Goal: Task Accomplishment & Management: Use online tool/utility

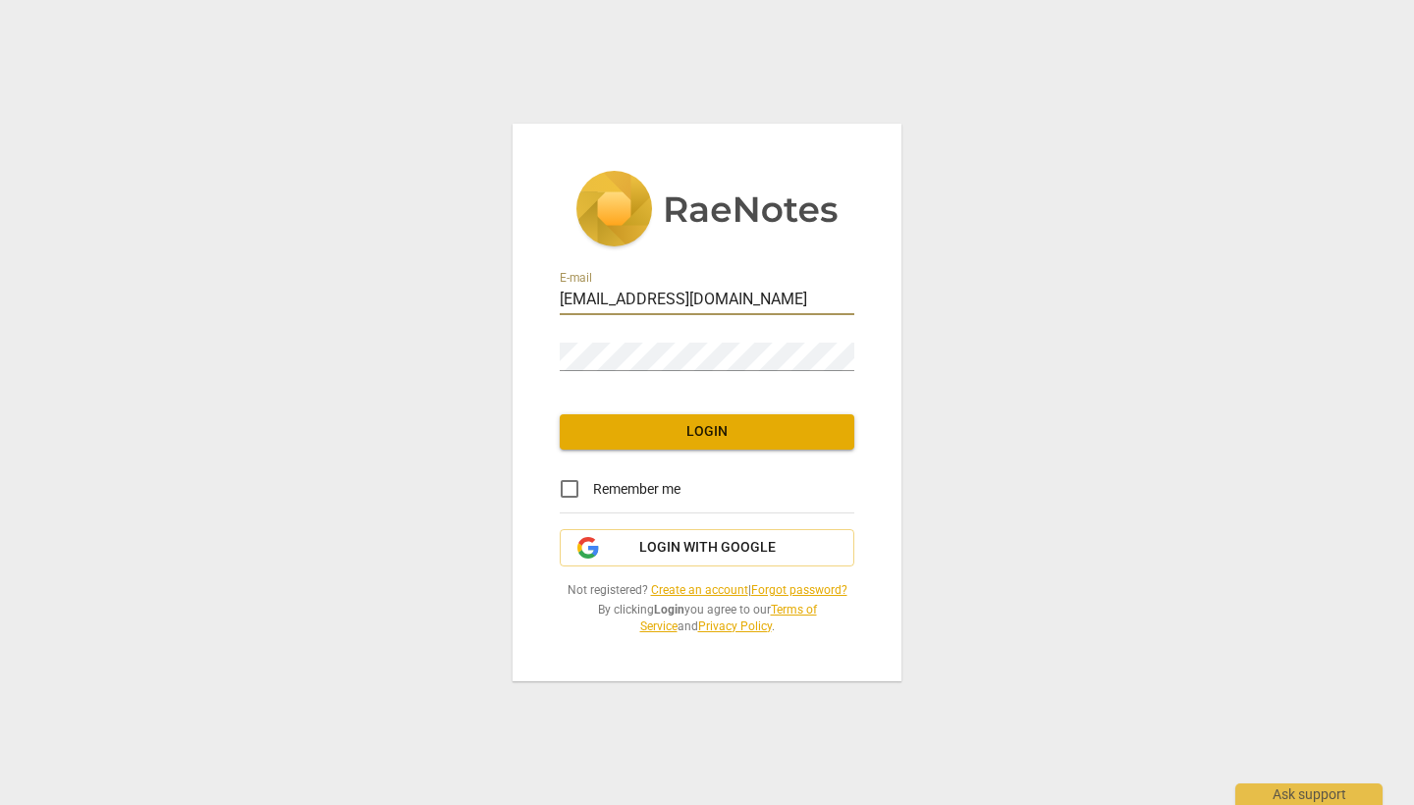
type input "[EMAIL_ADDRESS][DOMAIN_NAME]"
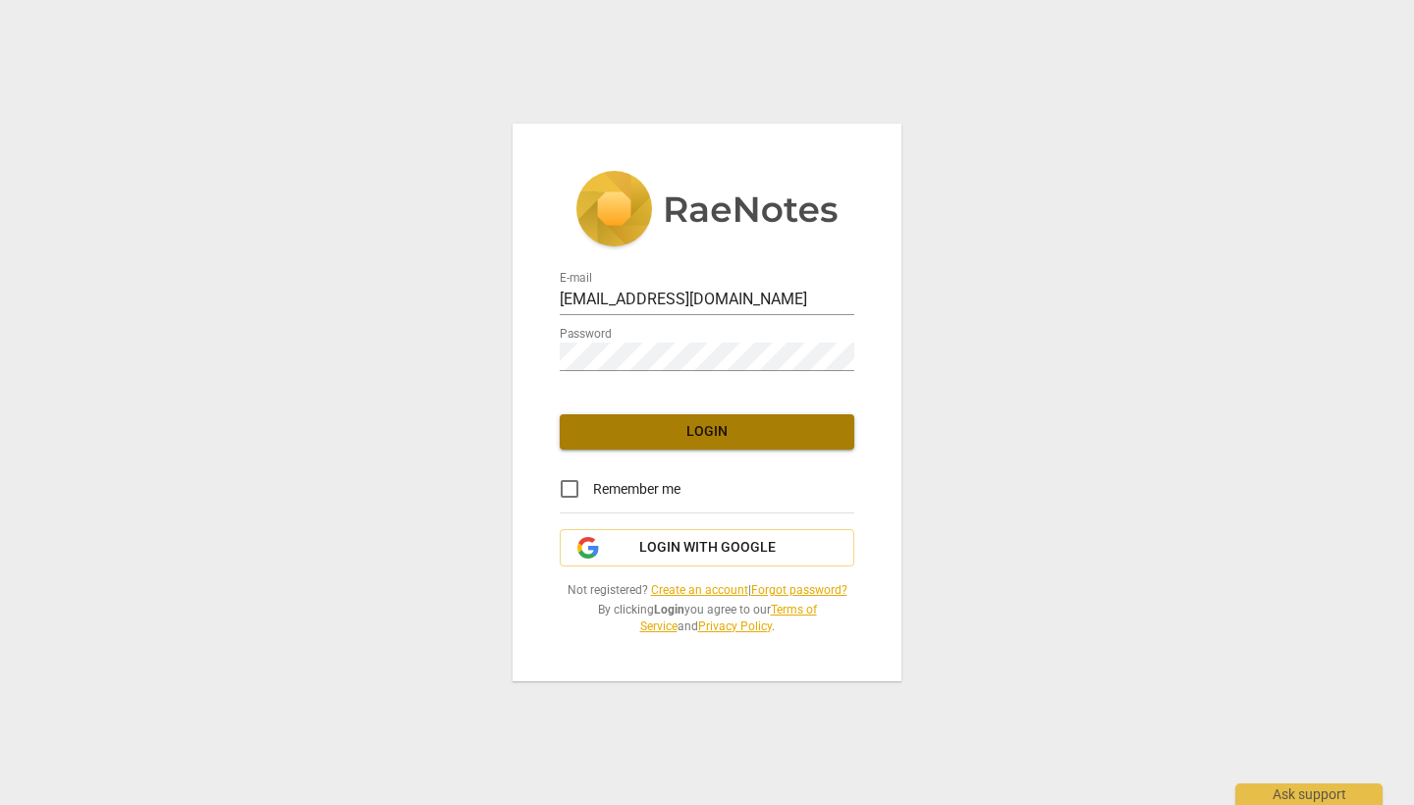
click at [648, 424] on span "Login" at bounding box center [706, 432] width 263 height 20
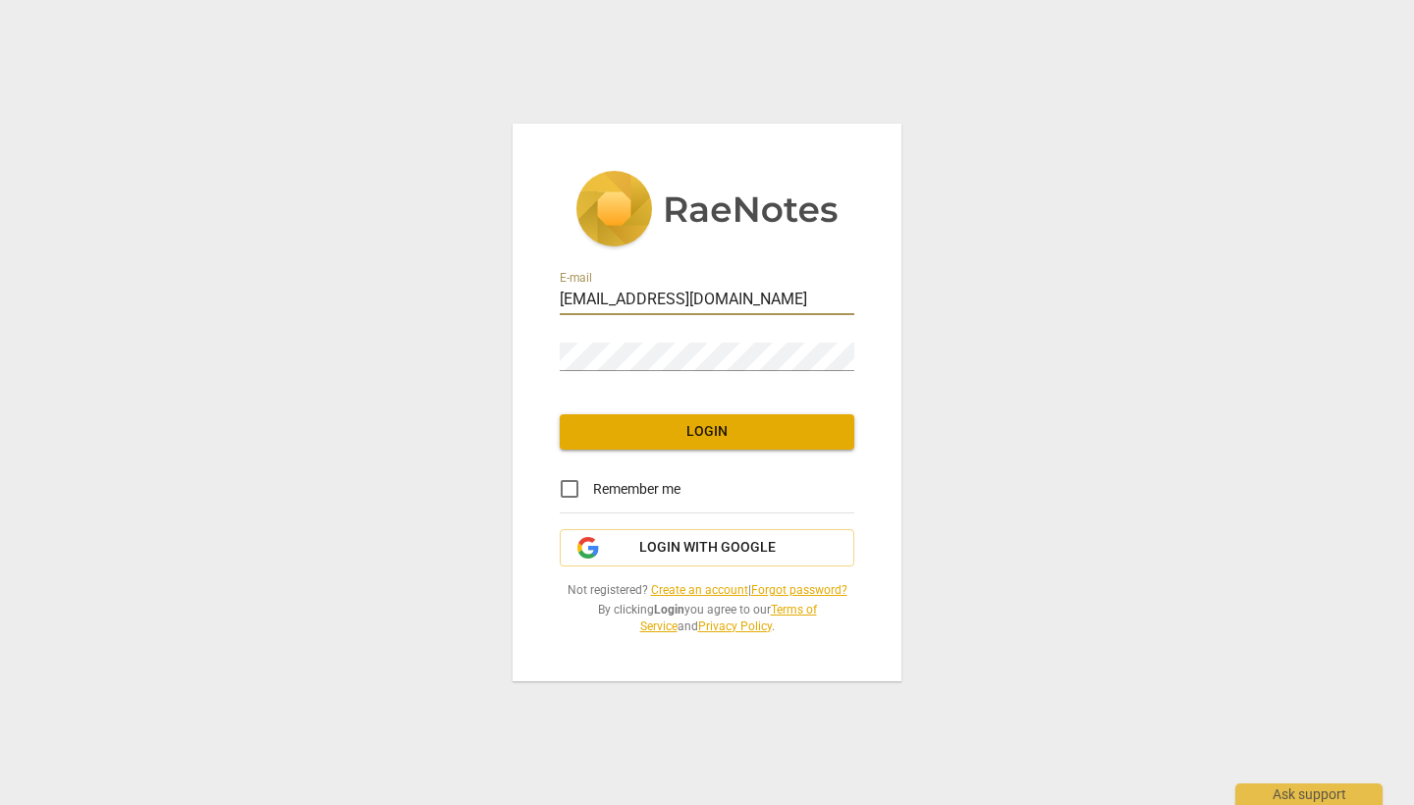
type input "[EMAIL_ADDRESS][DOMAIN_NAME]"
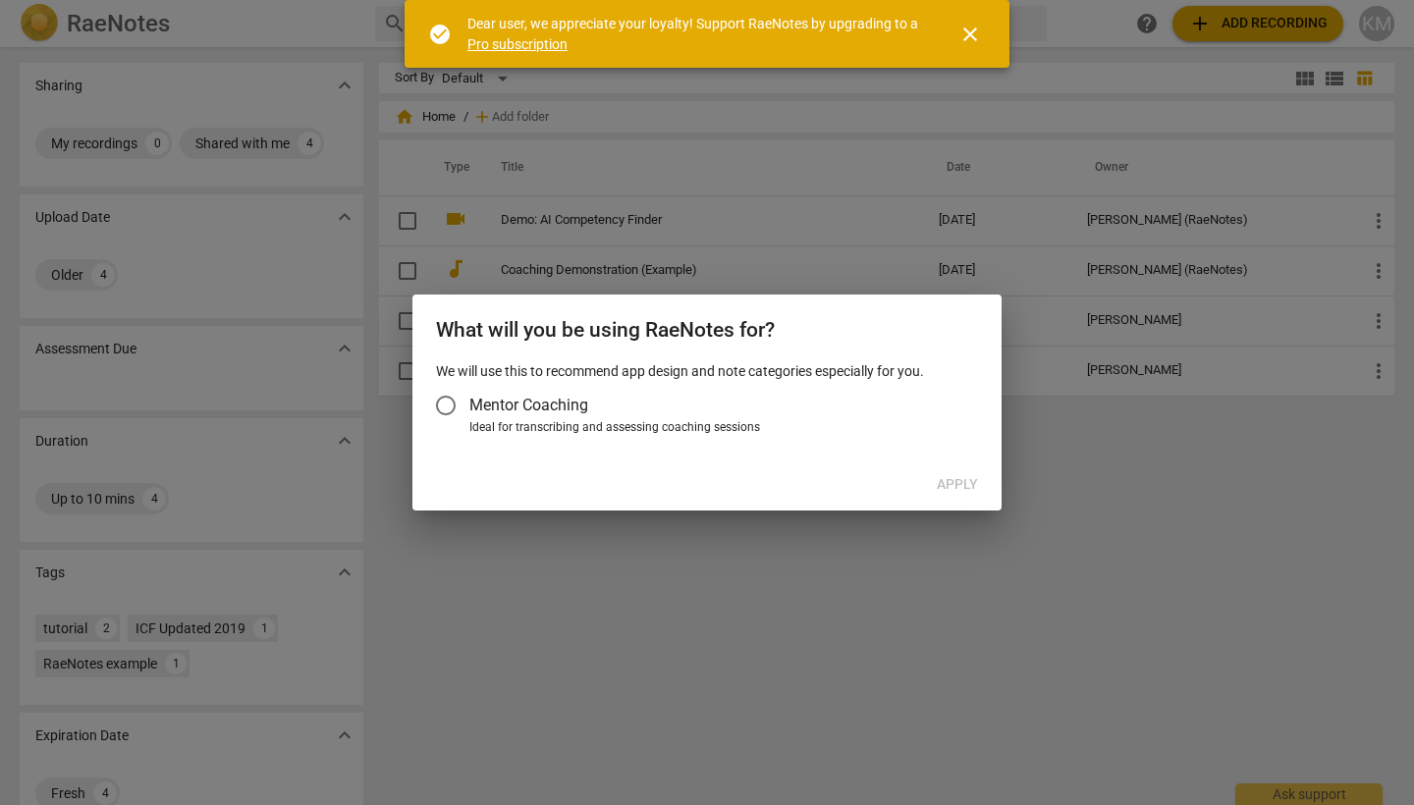
click at [447, 402] on input "Mentor Coaching" at bounding box center [445, 405] width 47 height 47
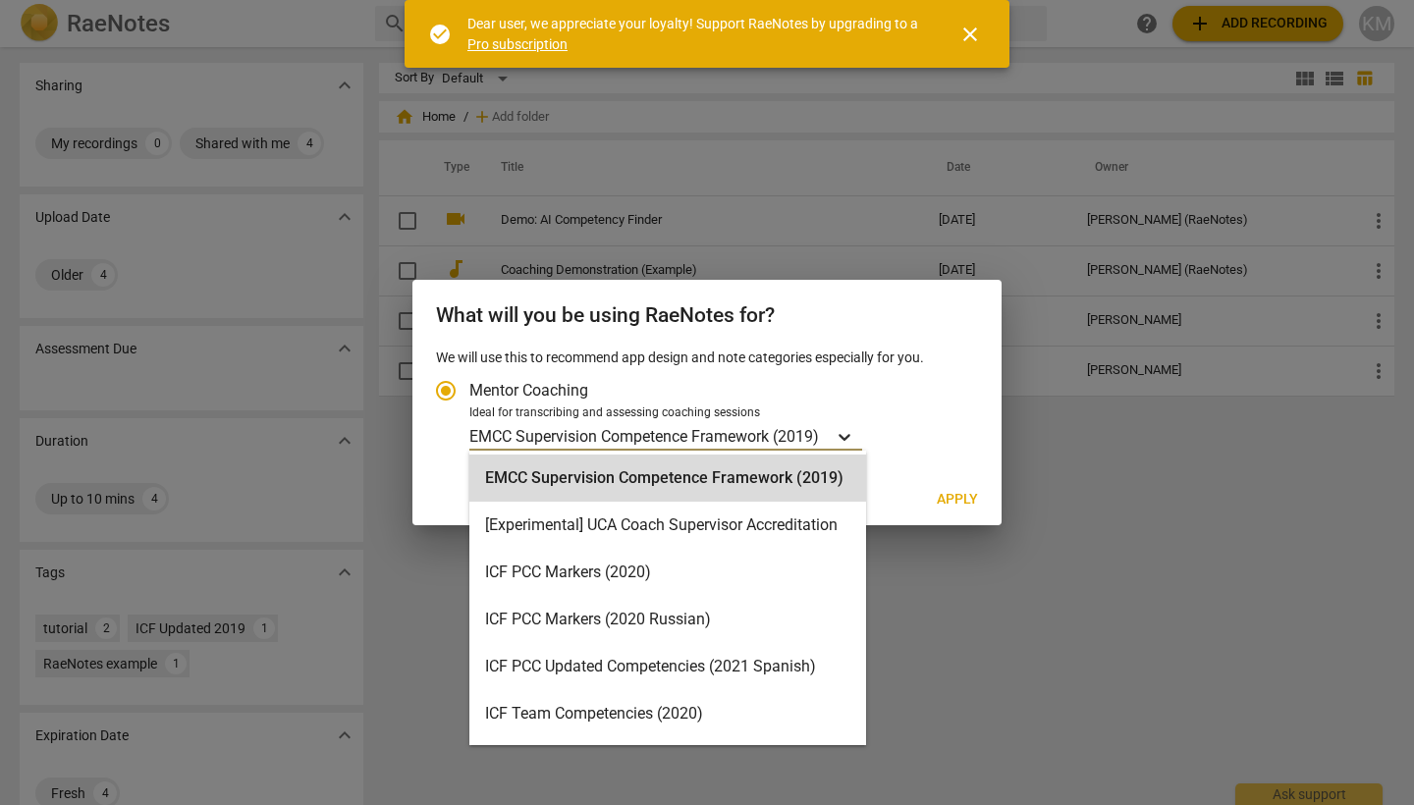
click at [849, 433] on icon "Account type" at bounding box center [845, 437] width 20 height 20
click at [0, 0] on input "Ideal for transcribing and assessing coaching sessions EMCC Supervision Compete…" at bounding box center [0, 0] width 0 height 0
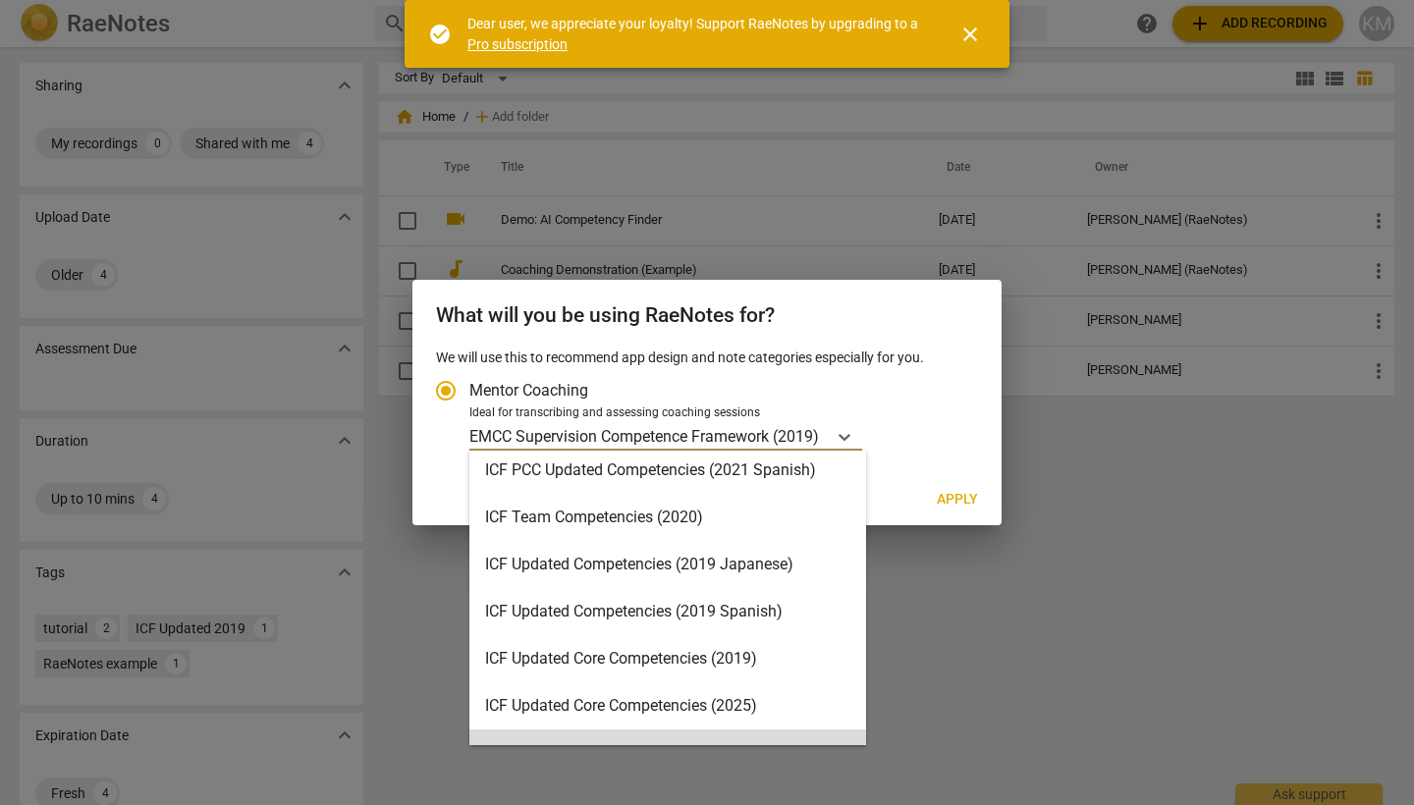
scroll to position [244, 0]
click at [564, 666] on div "ICF Updated Core Competencies (2025)" at bounding box center [667, 658] width 397 height 47
radio input "false"
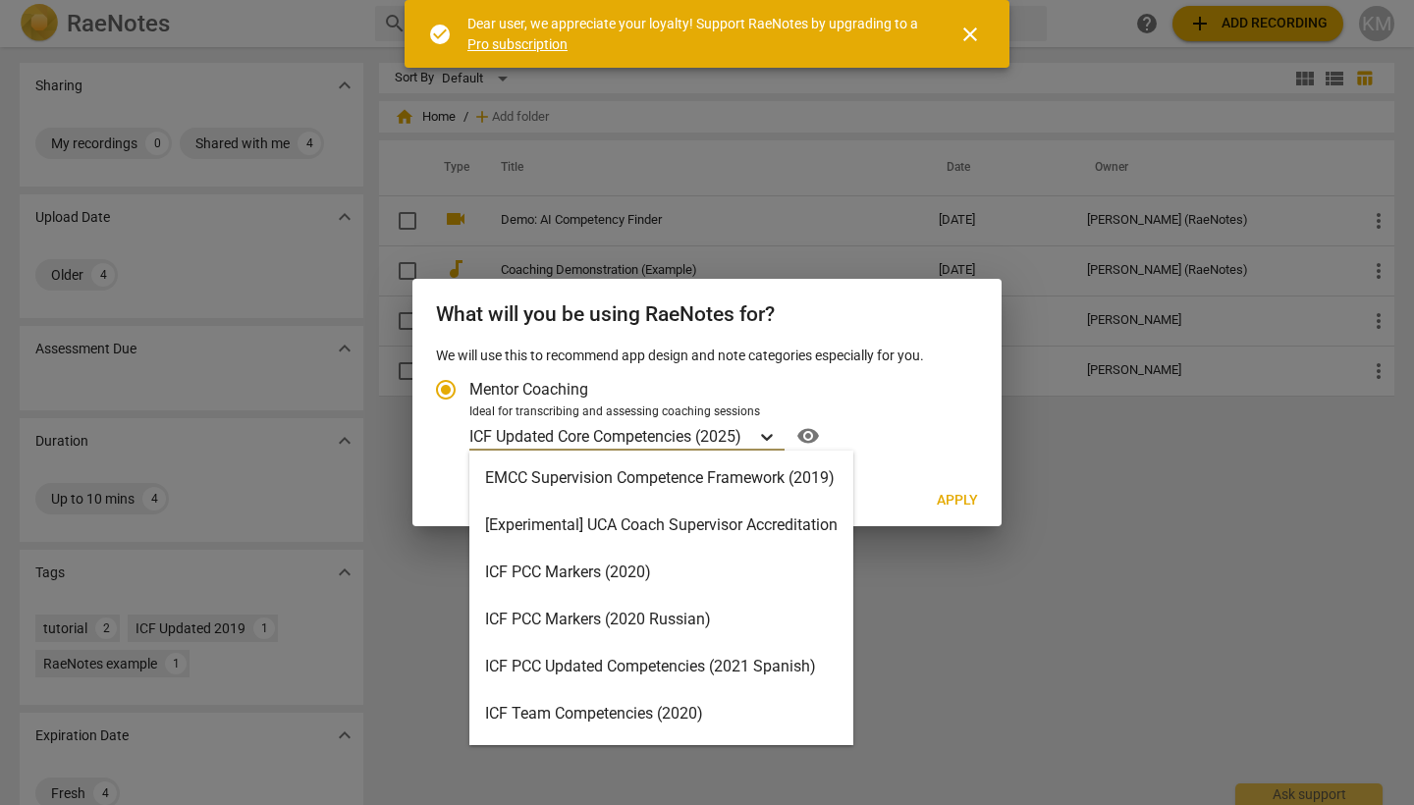
click at [774, 431] on icon "Account type" at bounding box center [767, 437] width 20 height 20
click at [0, 0] on input "Ideal for transcribing and assessing coaching sessions ICF Updated Core Compete…" at bounding box center [0, 0] width 0 height 0
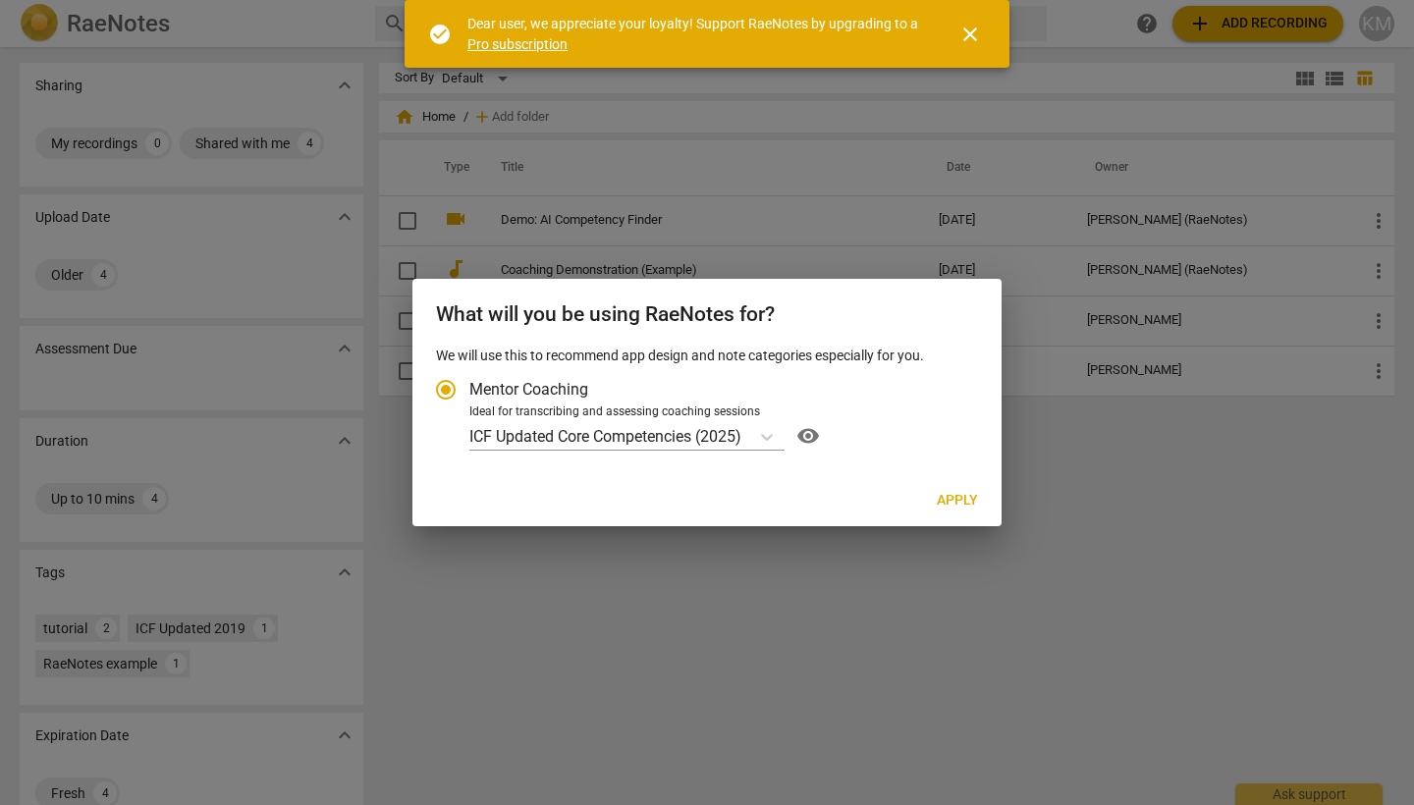
click at [936, 570] on div at bounding box center [707, 402] width 1414 height 805
click at [961, 493] on span "Apply" at bounding box center [957, 501] width 41 height 20
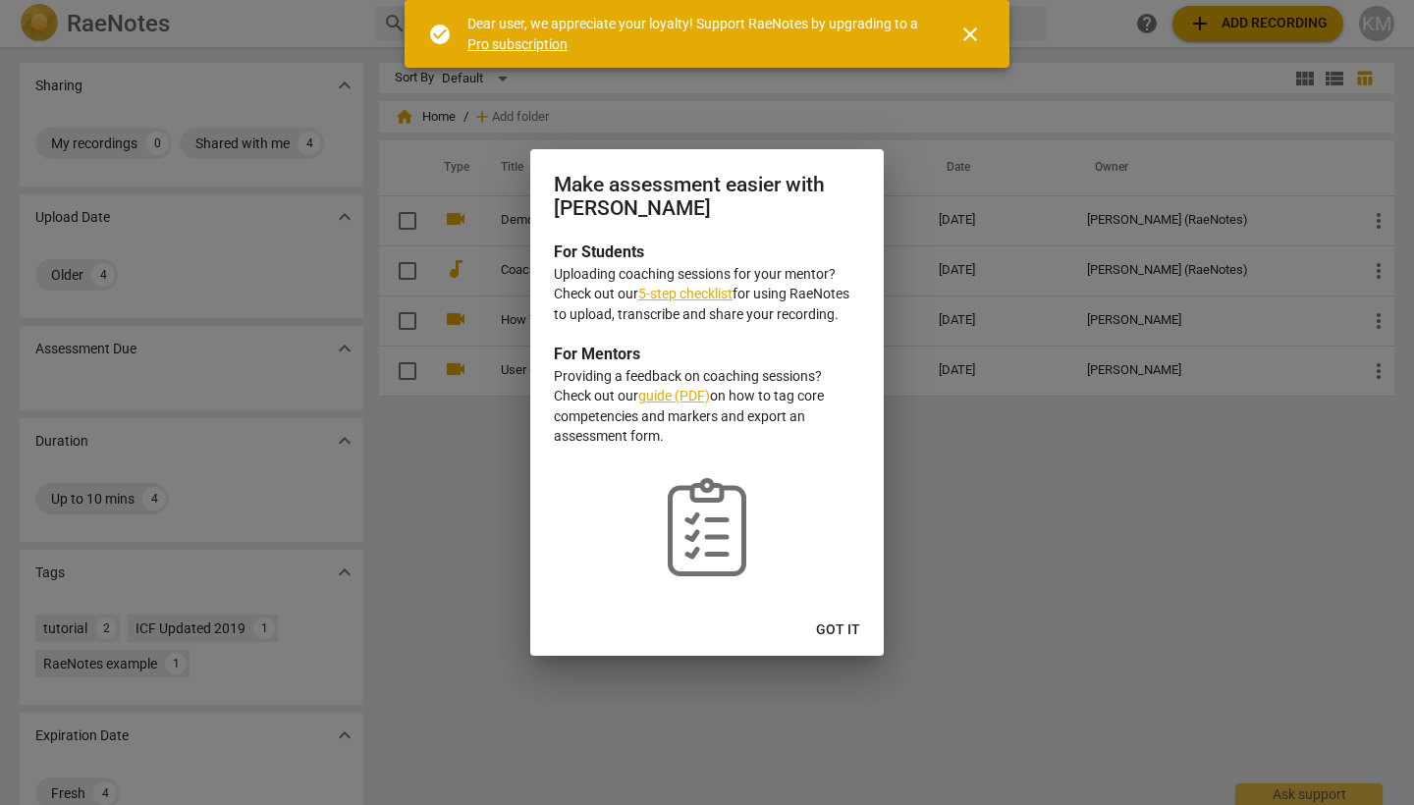
click at [698, 294] on link "5-step checklist" at bounding box center [685, 294] width 94 height 16
click at [840, 625] on span "Got it" at bounding box center [838, 631] width 44 height 20
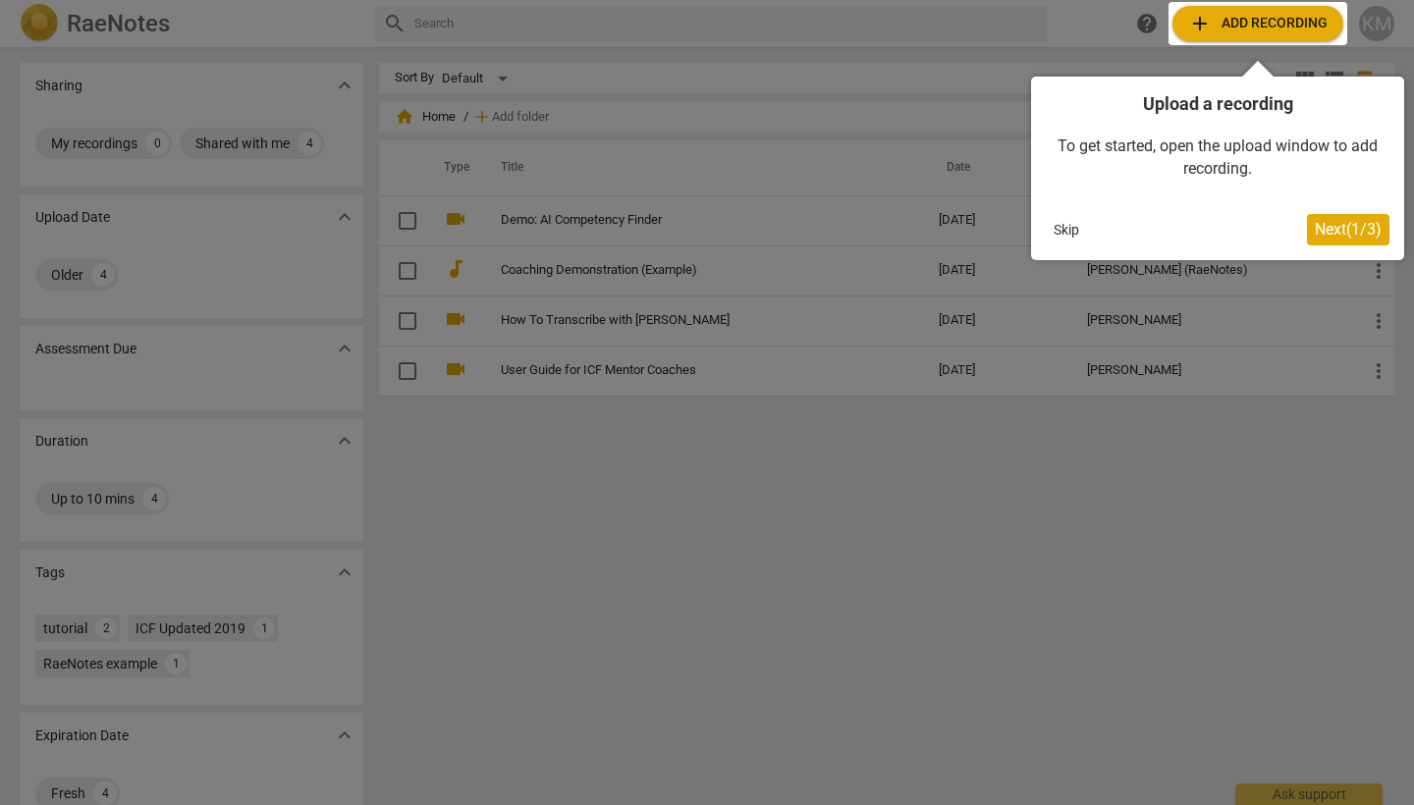
click at [1244, 24] on div at bounding box center [1257, 23] width 179 height 43
click at [1341, 231] on span "Next ( 1 / 3 )" at bounding box center [1348, 229] width 67 height 19
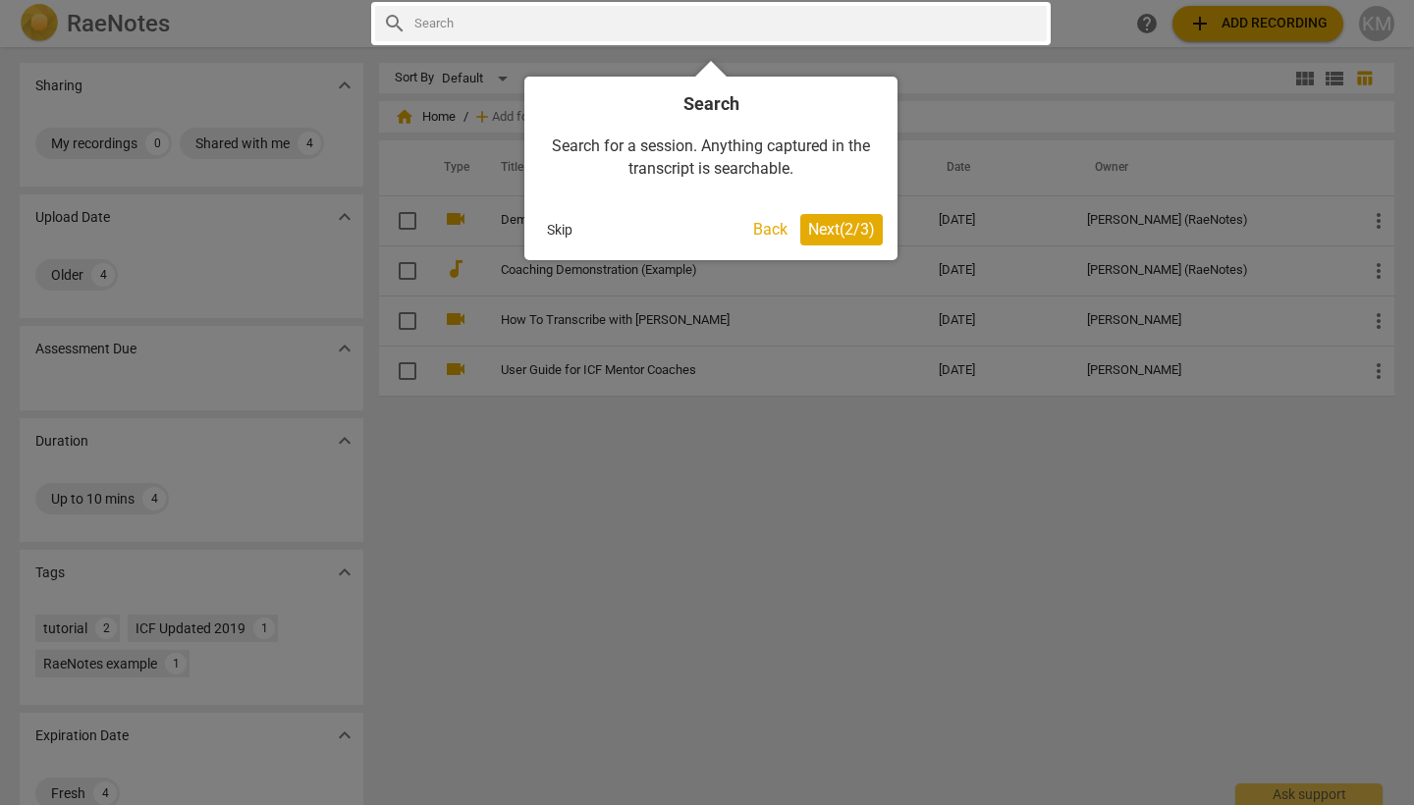
click at [858, 230] on span "Next ( 2 / 3 )" at bounding box center [841, 229] width 67 height 19
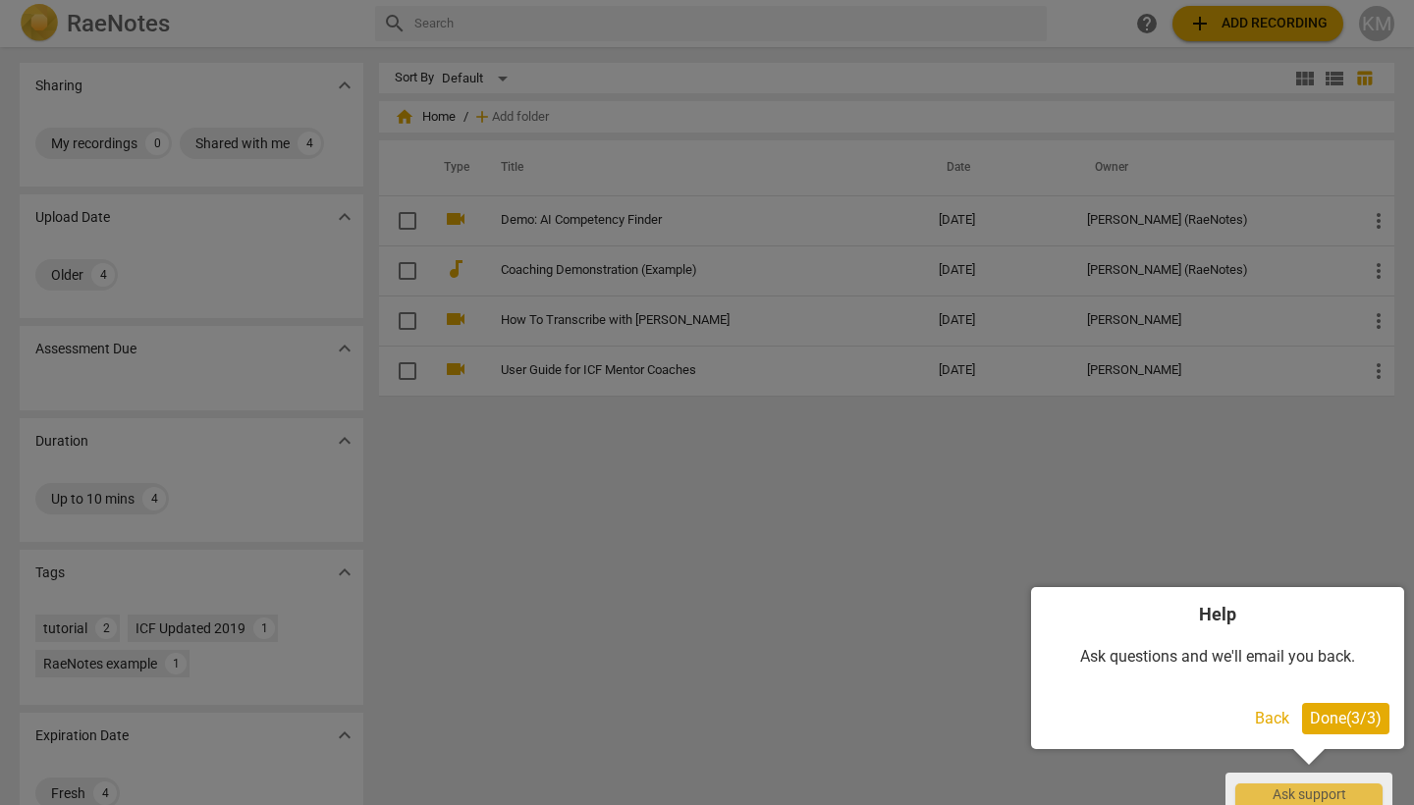
click at [1330, 723] on span "Done ( 3 / 3 )" at bounding box center [1346, 718] width 72 height 19
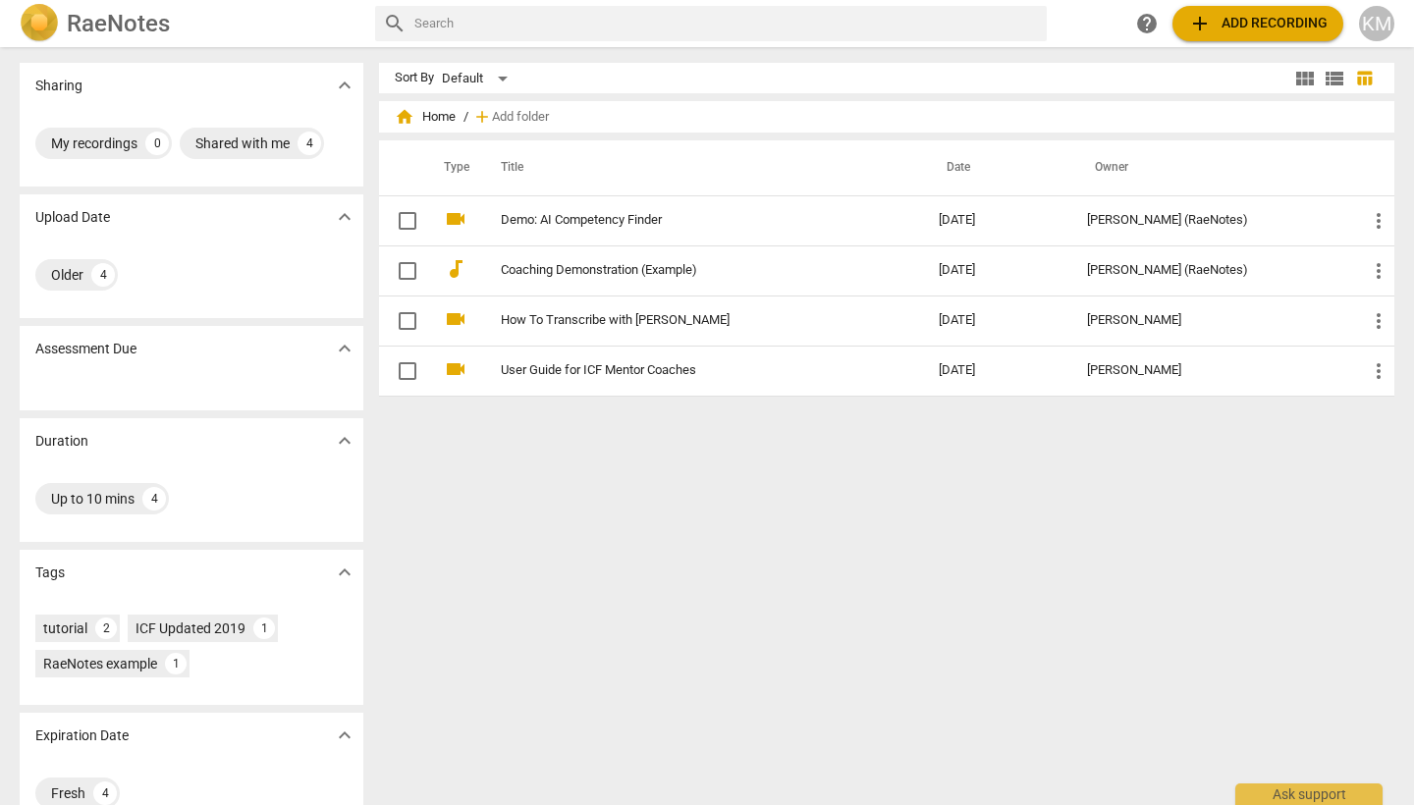
click at [851, 546] on div "Sort By Default view_module view_list table_chart home Home / add Add folder Ty…" at bounding box center [894, 426] width 1031 height 727
click at [1275, 21] on span "add Add recording" at bounding box center [1257, 24] width 139 height 24
